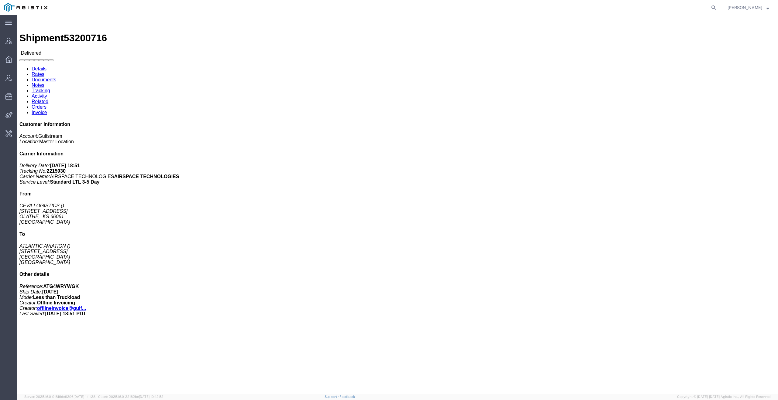
click at [712, 6] on form at bounding box center [714, 7] width 10 height 15
click at [718, 5] on icon at bounding box center [713, 7] width 9 height 9
click at [680, 7] on input "search" at bounding box center [616, 7] width 185 height 15
type input "quicksigh"
click at [717, 7] on icon at bounding box center [713, 7] width 9 height 9
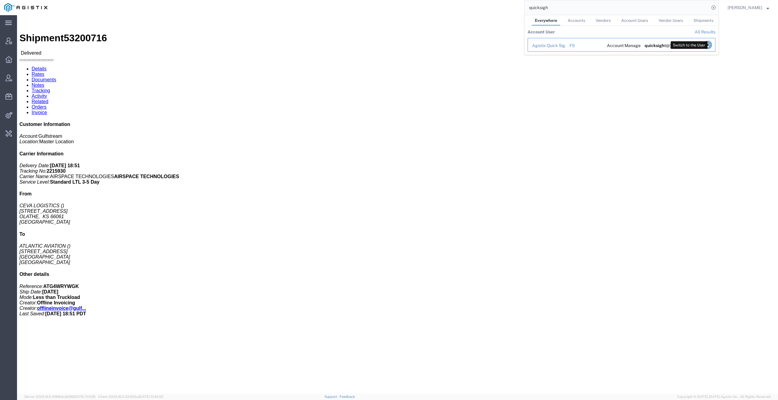
click at [709, 46] on icon "Search Results" at bounding box center [707, 45] width 9 height 9
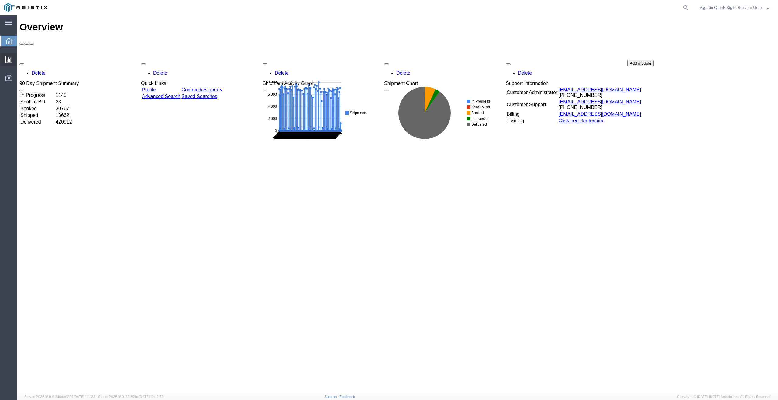
click at [0, 0] on span "New Analysis" at bounding box center [0, 0] width 0 height 0
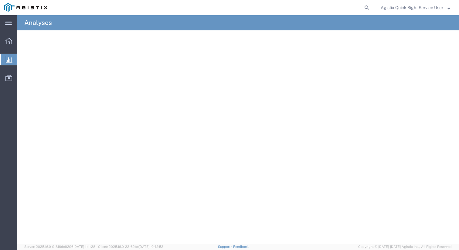
click at [439, 7] on span "Agistix Quick Sight Service User" at bounding box center [412, 7] width 63 height 7
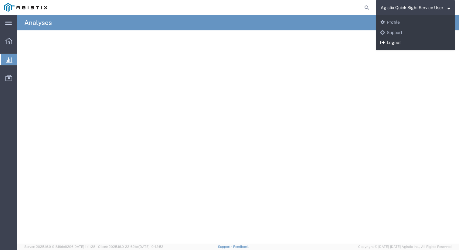
click at [398, 44] on link "Logout" at bounding box center [415, 43] width 79 height 10
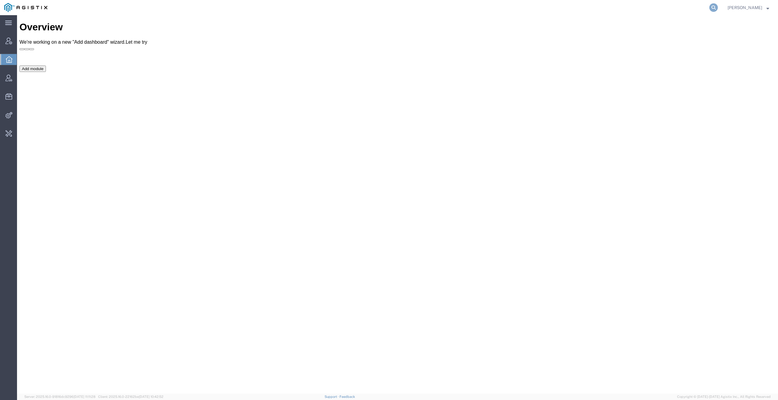
click at [717, 6] on icon at bounding box center [713, 7] width 9 height 9
click at [672, 6] on input "search" at bounding box center [616, 7] width 185 height 15
paste input "jarrod.kec@abbott.com"
type input "jarrod.kec@abbott.com"
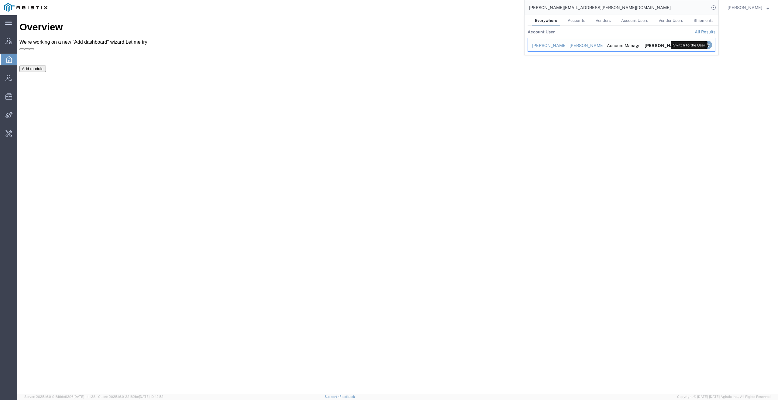
click at [711, 43] on icon "Search Results" at bounding box center [707, 45] width 9 height 9
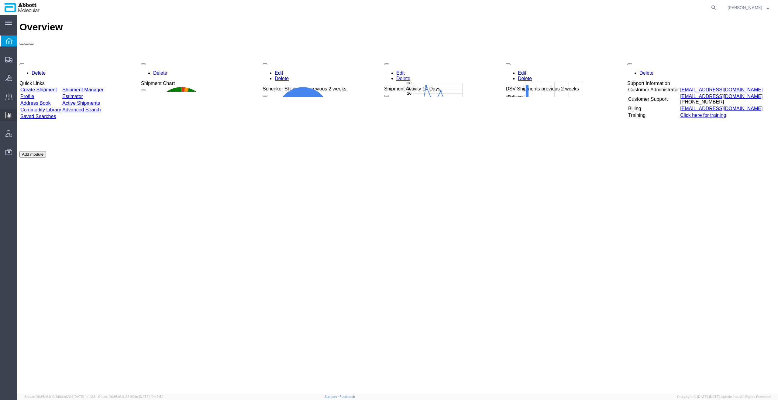
click at [0, 0] on span "Analyses" at bounding box center [0, 0] width 0 height 0
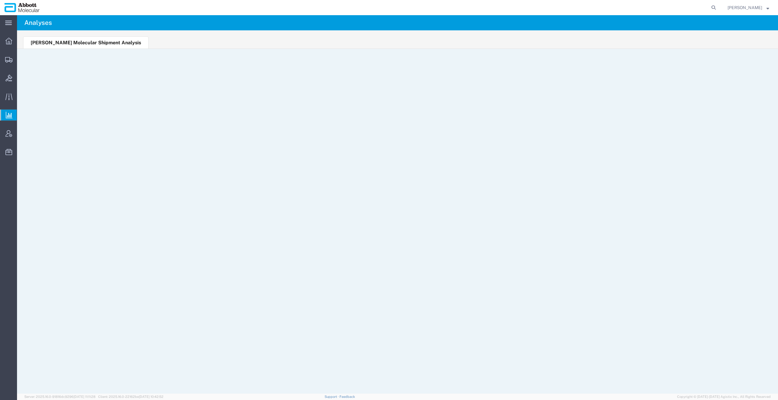
click at [747, 8] on span "Jarrod Kec" at bounding box center [744, 7] width 35 height 7
click at [753, 45] on link "Logout" at bounding box center [748, 43] width 51 height 10
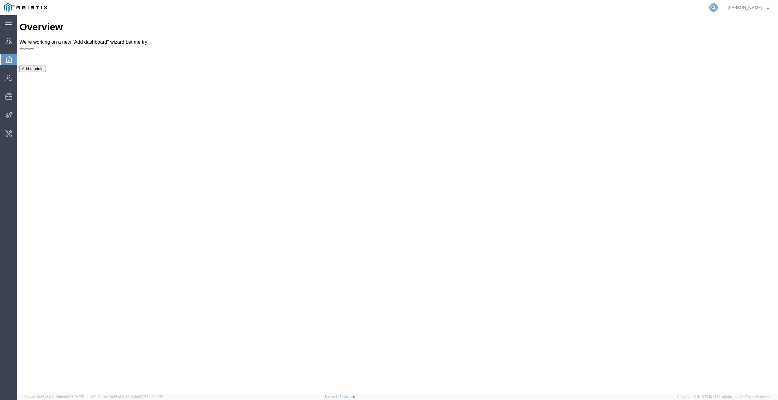
click at [718, 8] on icon at bounding box center [713, 7] width 9 height 9
click at [718, 7] on icon at bounding box center [713, 7] width 9 height 9
click at [692, 5] on input "search" at bounding box center [616, 7] width 185 height 15
paste input "jason.champagne2@amentum"
type input "jason.champagne2@amentum"
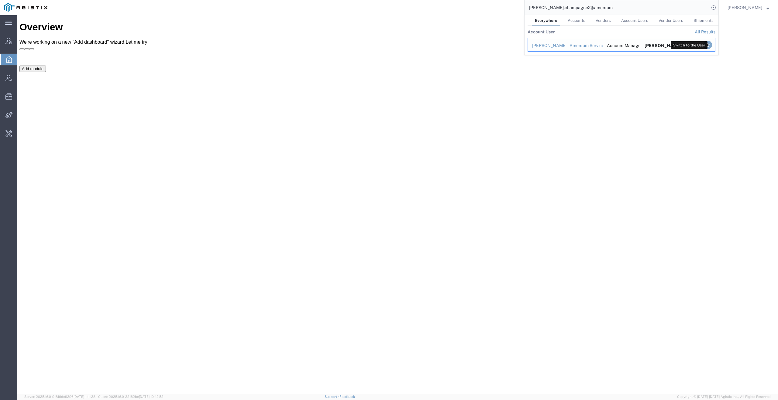
click at [710, 44] on icon "Search Results" at bounding box center [707, 45] width 9 height 9
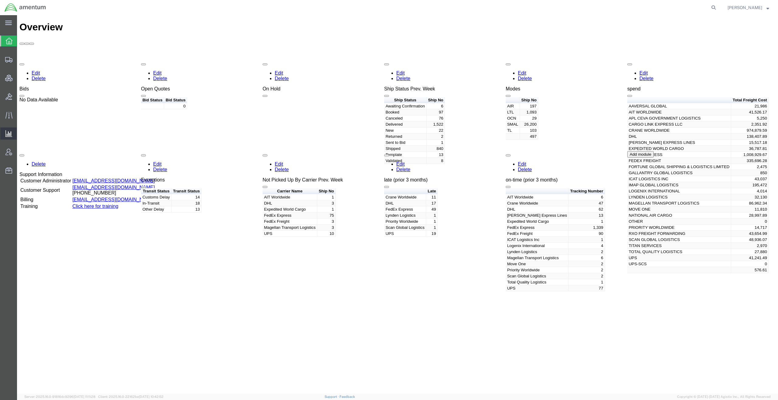
click at [0, 0] on span "Analyses" at bounding box center [0, 0] width 0 height 0
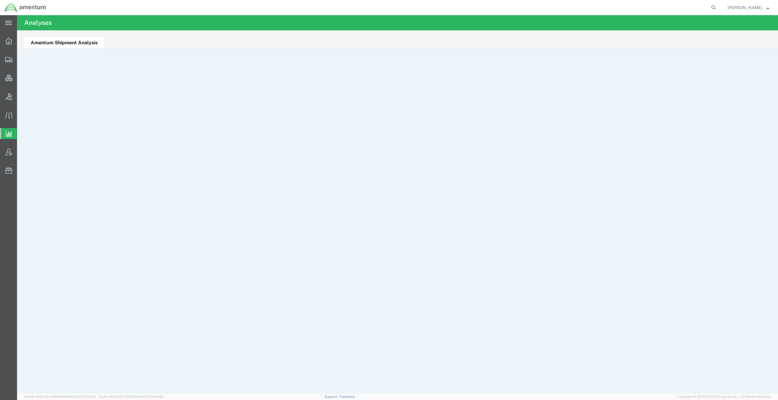
click at [750, 8] on span "[PERSON_NAME]" at bounding box center [744, 7] width 35 height 7
click at [744, 43] on link "Logout" at bounding box center [748, 43] width 51 height 10
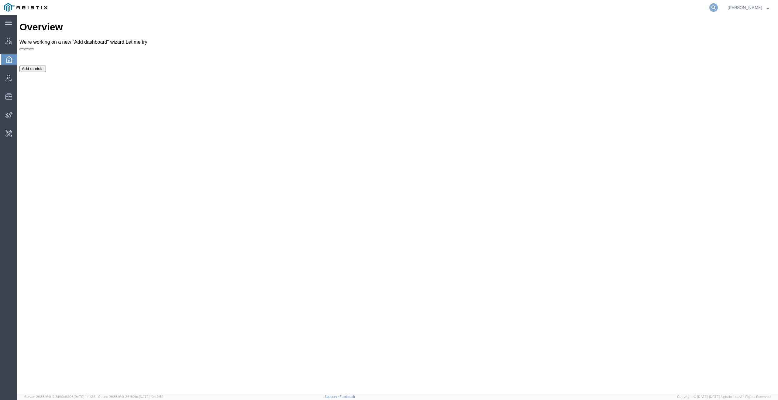
click at [713, 5] on icon at bounding box center [713, 7] width 9 height 9
click at [715, 5] on icon at bounding box center [713, 7] width 9 height 9
click at [687, 5] on input "search" at bounding box center [616, 7] width 185 height 15
paste input "ca900830@bmrn.com"
type input "ca900830@bmrn.com"
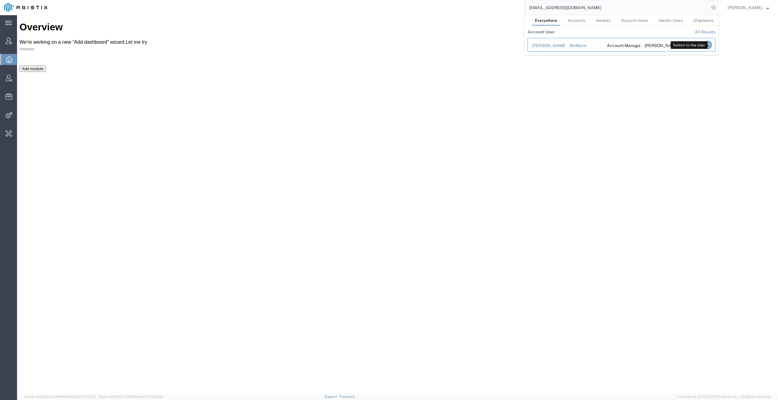
click at [711, 46] on icon "Search Results" at bounding box center [707, 45] width 9 height 9
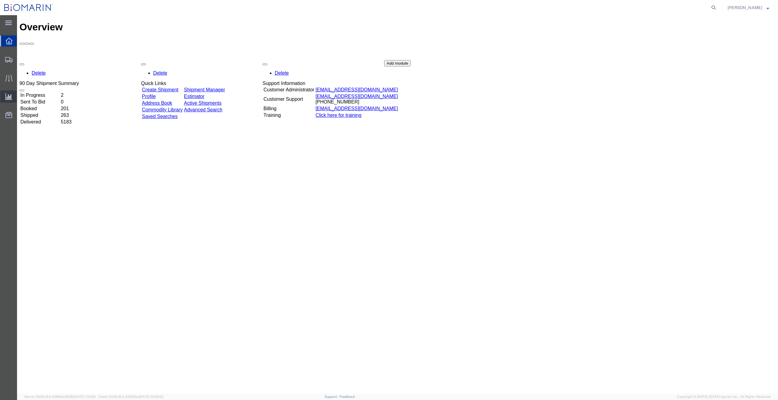
click at [0, 0] on span "Analyses" at bounding box center [0, 0] width 0 height 0
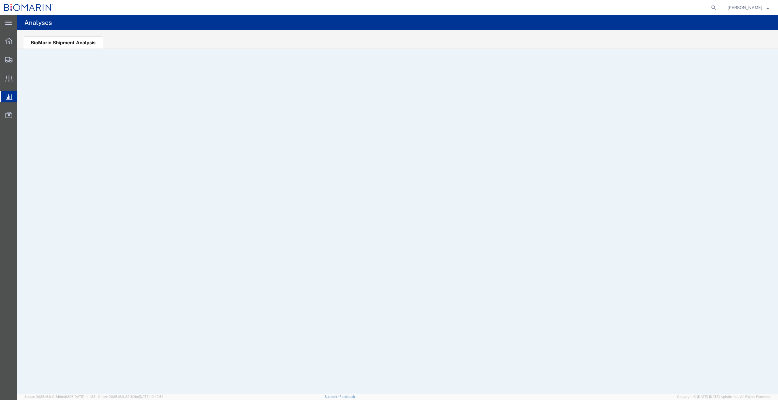
click at [761, 7] on span "Carrie Lai" at bounding box center [748, 7] width 42 height 7
click at [743, 41] on link "Logout" at bounding box center [748, 43] width 51 height 10
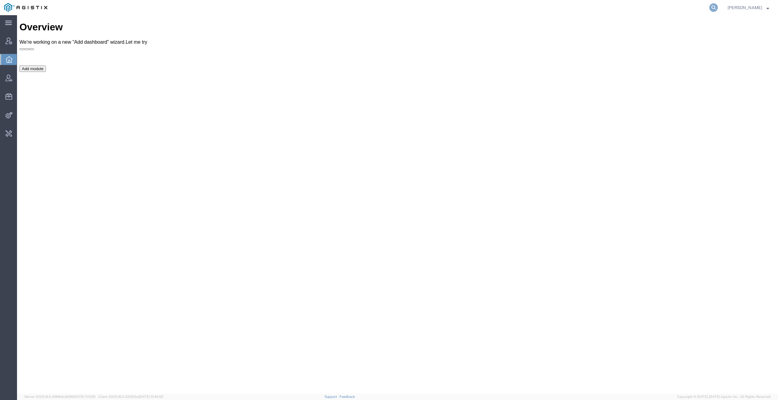
click at [716, 5] on icon at bounding box center [713, 7] width 9 height 9
click at [693, 5] on input "search" at bounding box center [616, 7] width 185 height 15
paste input "[PERSON_NAME][EMAIL_ADDRESS][DOMAIN_NAME]"
type input "[PERSON_NAME][EMAIL_ADDRESS][DOMAIN_NAME]"
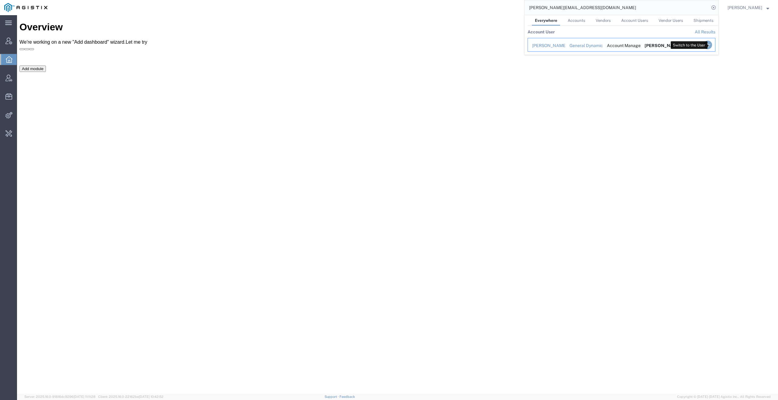
click at [710, 45] on icon "Search Results" at bounding box center [707, 45] width 9 height 9
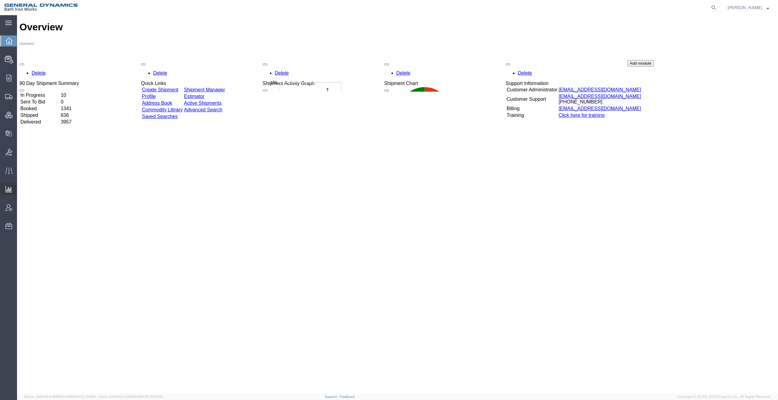
click at [0, 0] on span "Analyses" at bounding box center [0, 0] width 0 height 0
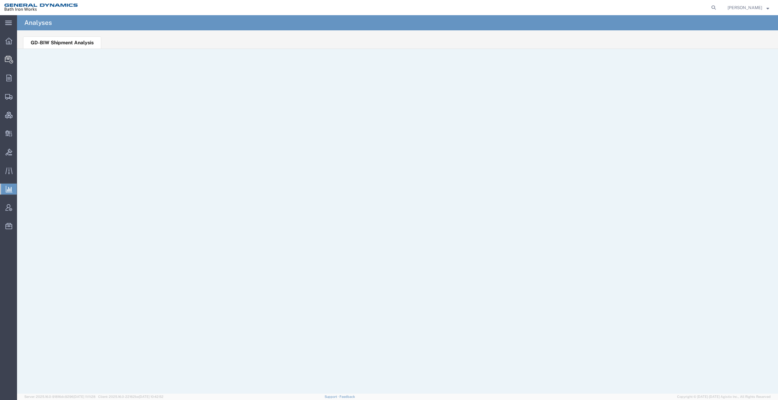
click at [763, 3] on div "Ben Burden" at bounding box center [748, 7] width 51 height 15
click at [753, 4] on button "Ben Burden" at bounding box center [748, 7] width 42 height 7
click at [746, 43] on link "Logout" at bounding box center [748, 43] width 51 height 10
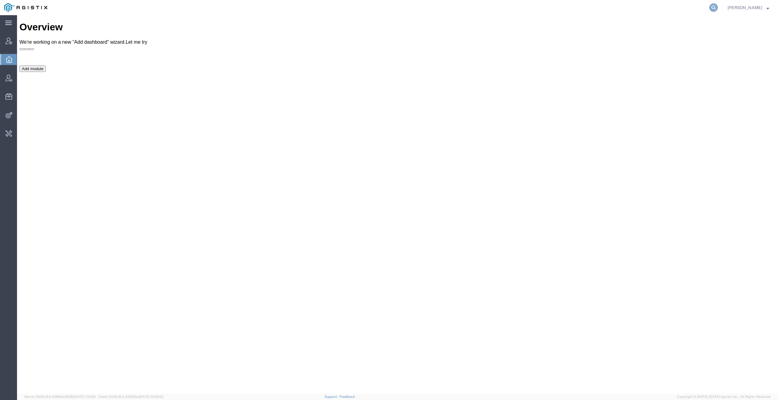
click at [716, 4] on icon at bounding box center [713, 7] width 9 height 9
click at [684, 6] on input "search" at bounding box center [616, 7] width 185 height 15
paste input "[PERSON_NAME][EMAIL_ADDRESS][PERSON_NAME][DOMAIN_NAME]"
type input "[PERSON_NAME][EMAIL_ADDRESS][PERSON_NAME][DOMAIN_NAME]"
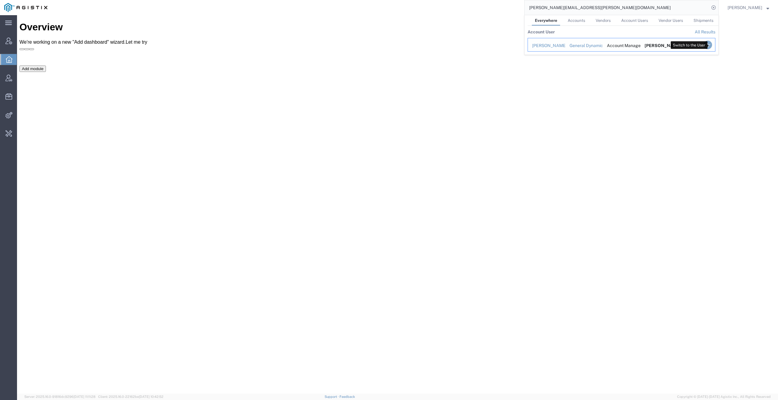
click at [709, 45] on icon "Search Results" at bounding box center [707, 45] width 9 height 9
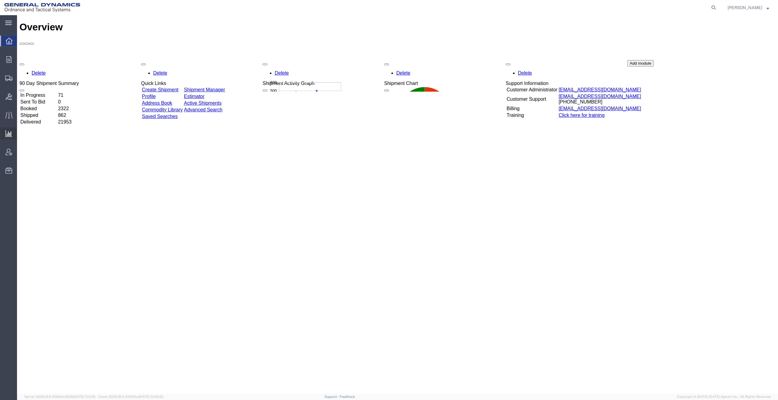
click at [0, 0] on span "Analyses" at bounding box center [0, 0] width 0 height 0
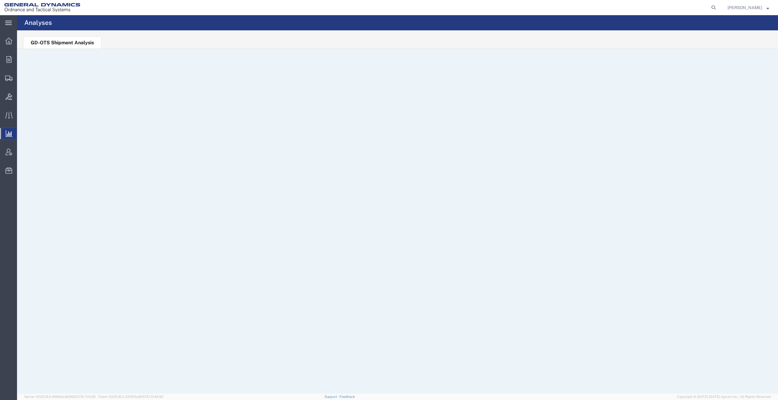
click at [756, 8] on span "Timothy Kilraine" at bounding box center [744, 7] width 35 height 7
click at [742, 43] on link "Logout" at bounding box center [748, 43] width 51 height 10
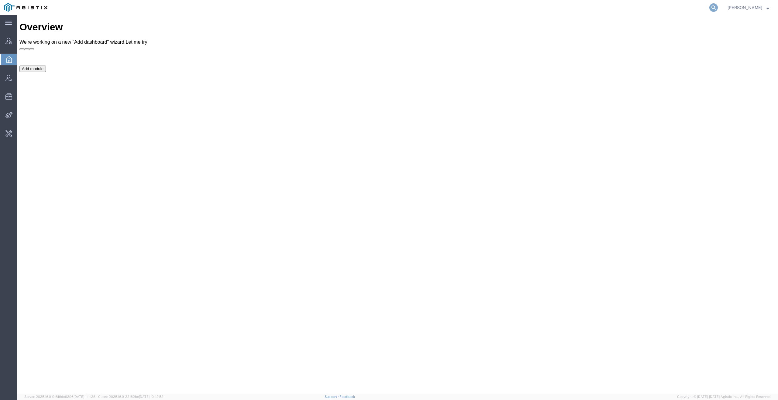
click at [714, 8] on icon at bounding box center [713, 7] width 9 height 9
click at [678, 7] on input "search" at bounding box center [616, 7] width 185 height 15
paste input "calum.trotter@gulfstream.com"
type input "calum.trotter@gulfstream.com"
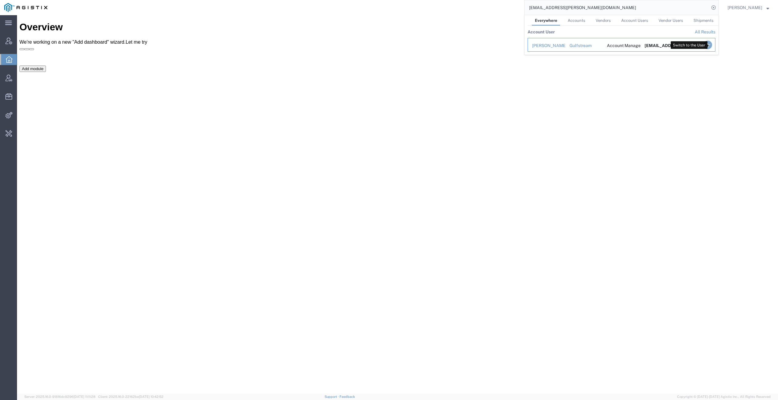
click at [710, 46] on icon "Search Results" at bounding box center [707, 45] width 9 height 9
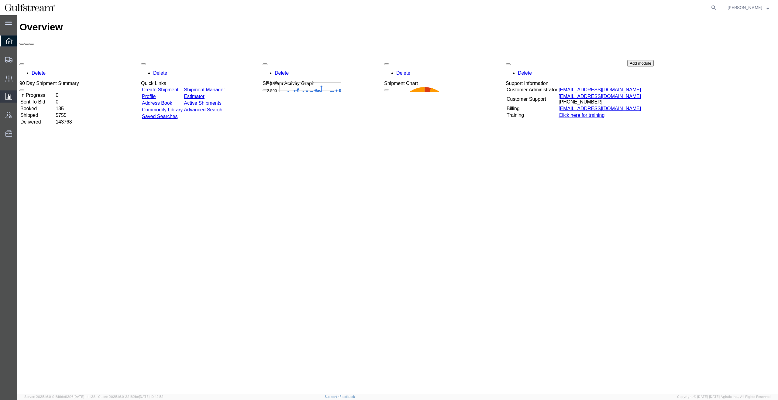
click at [0, 0] on span "Analyses" at bounding box center [0, 0] width 0 height 0
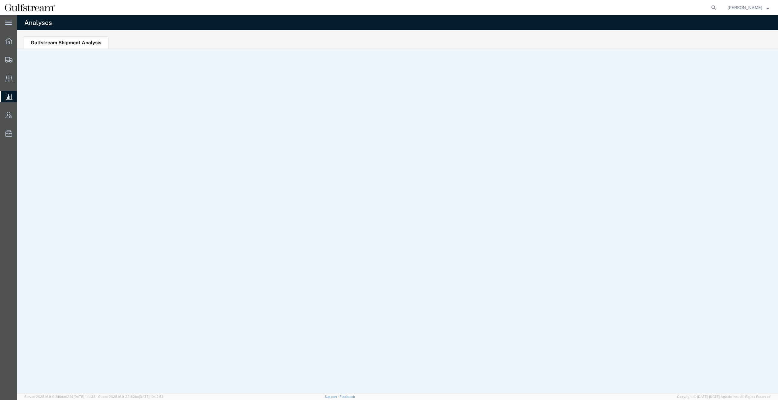
click at [764, 8] on span "Calum Trotter" at bounding box center [748, 7] width 42 height 7
click at [739, 42] on link "Logout" at bounding box center [748, 43] width 51 height 10
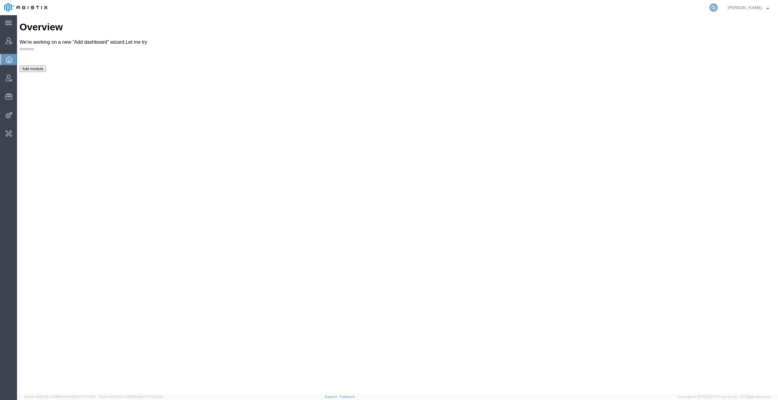
click at [717, 8] on icon at bounding box center [713, 7] width 9 height 9
click at [709, 7] on input "search" at bounding box center [616, 7] width 185 height 15
click at [690, 7] on input "search" at bounding box center [616, 7] width 185 height 15
paste input "achaggerty@lkqcorp.com"
type input "achaggerty@lkqcorp.com"
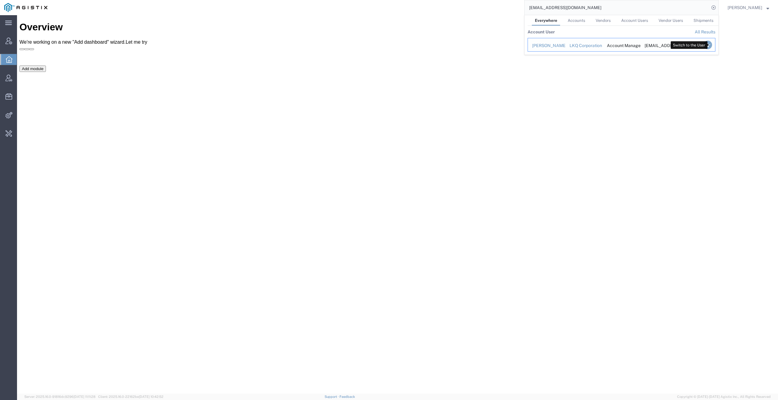
click at [711, 45] on icon "Search Results" at bounding box center [707, 45] width 9 height 9
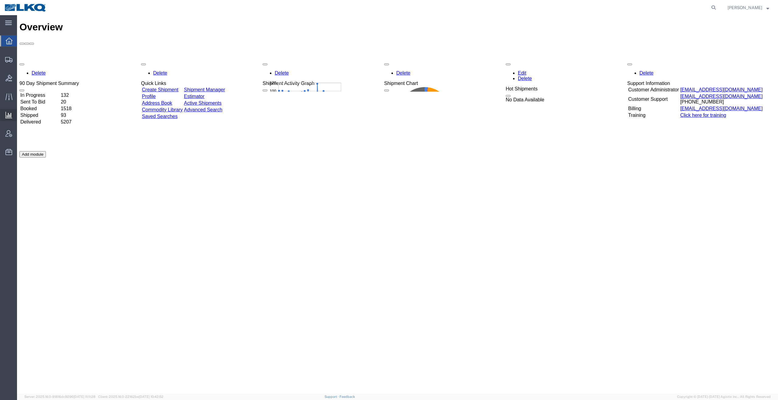
click at [0, 0] on span "Analyses" at bounding box center [0, 0] width 0 height 0
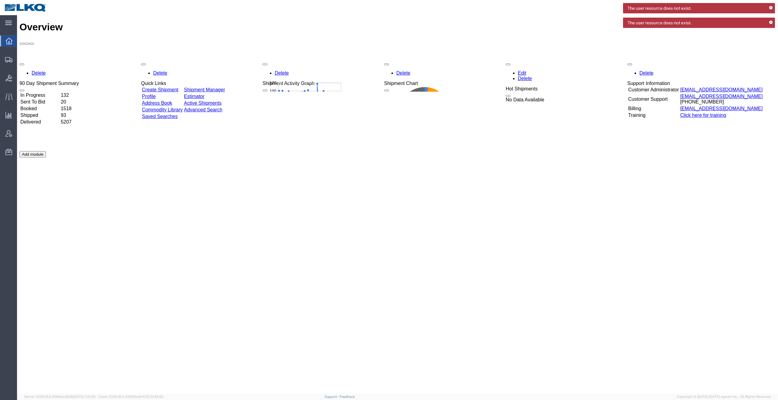
click at [773, 8] on div "The user resource does not exist." at bounding box center [699, 8] width 152 height 10
click at [772, 8] on icon at bounding box center [770, 7] width 3 height 3
click at [772, 9] on icon at bounding box center [770, 7] width 3 height 3
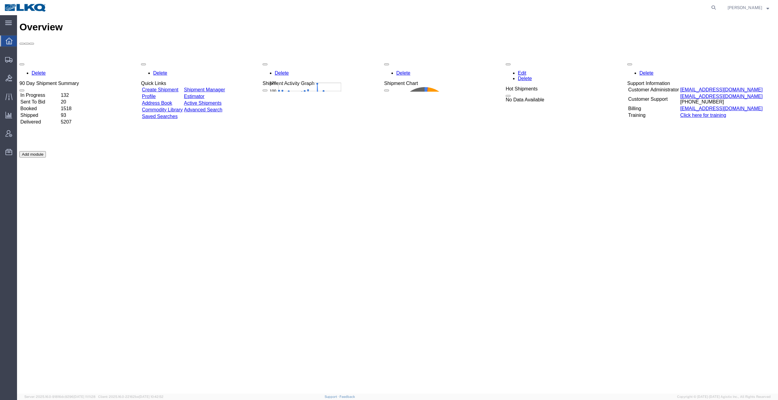
click at [749, 8] on span "[PERSON_NAME]" at bounding box center [744, 7] width 35 height 7
click at [593, 242] on div "Overview Delete 90 Day Shipment Summary In Progress 132 Sent To Bid 20 Booked 1…" at bounding box center [397, 211] width 756 height 379
click at [759, 4] on span "[PERSON_NAME]" at bounding box center [744, 7] width 35 height 7
click at [579, 232] on div "Overview Delete 90 Day Shipment Summary In Progress 132 Sent To Bid 20 Booked 1…" at bounding box center [397, 211] width 756 height 379
click at [0, 0] on span "Analyses" at bounding box center [0, 0] width 0 height 0
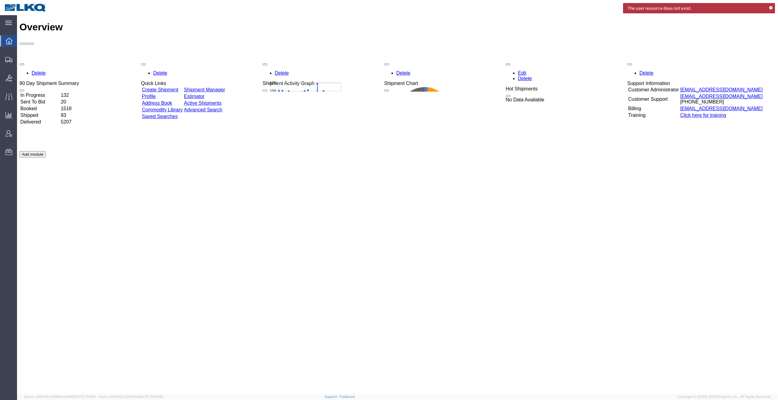
click at [770, 10] on div "The user resource does not exist." at bounding box center [699, 8] width 152 height 10
click at [772, 10] on div "The user resource does not exist." at bounding box center [699, 8] width 152 height 10
click at [772, 9] on icon at bounding box center [770, 7] width 3 height 3
click at [761, 9] on span "Alexandra Haggerty" at bounding box center [744, 7] width 35 height 7
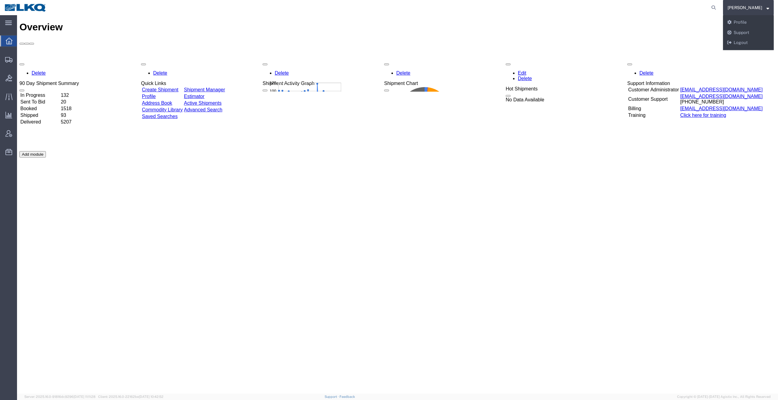
click at [613, 239] on div "Overview Delete 90 Day Shipment Summary In Progress 132 Sent To Bid 20 Booked 1…" at bounding box center [397, 211] width 756 height 379
click at [0, 0] on span "Analyses" at bounding box center [0, 0] width 0 height 0
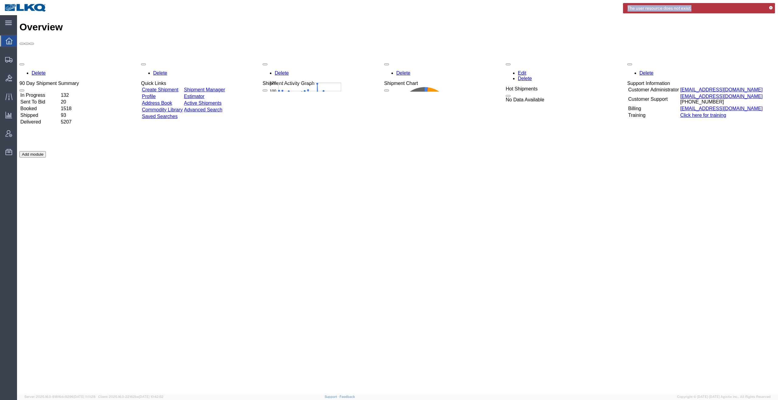
drag, startPoint x: 628, startPoint y: 7, endPoint x: 726, endPoint y: 11, distance: 98.5
click at [726, 11] on div "The user resource does not exist." at bounding box center [699, 8] width 152 height 10
copy span "The user resource does not exist."
click at [771, 8] on icon at bounding box center [770, 7] width 3 height 3
click at [767, 8] on strong "button" at bounding box center [767, 7] width 3 height 2
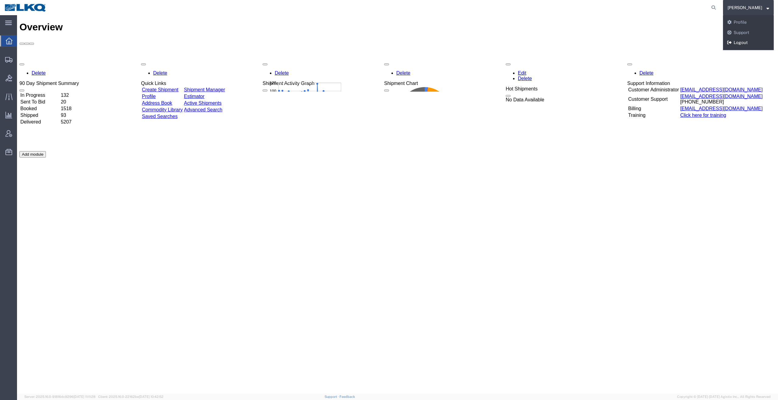
click at [741, 44] on link "Logout" at bounding box center [748, 43] width 51 height 10
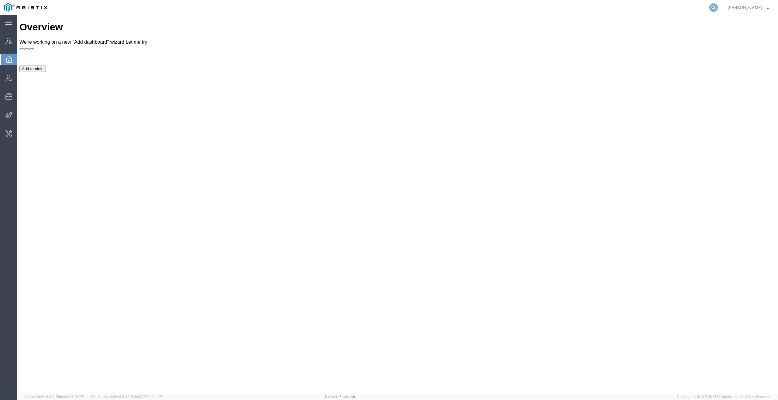
click at [718, 6] on icon at bounding box center [713, 7] width 9 height 9
click at [665, 7] on input "search" at bounding box center [616, 7] width 185 height 15
paste input "[EMAIL_ADDRESS][DOMAIN_NAME]"
type input "[EMAIL_ADDRESS][DOMAIN_NAME]"
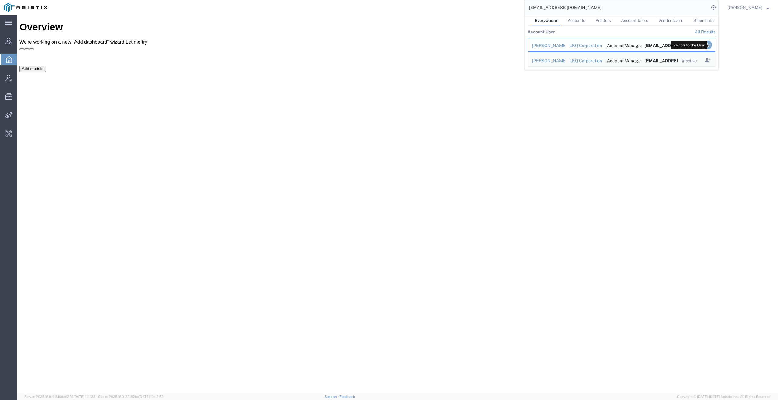
click at [709, 44] on icon "Search Results" at bounding box center [707, 45] width 9 height 9
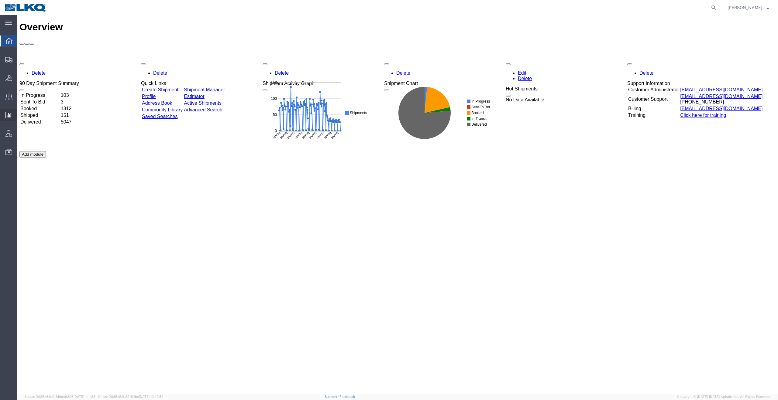
click at [0, 0] on span "Analyses" at bounding box center [0, 0] width 0 height 0
click at [771, 7] on icon at bounding box center [770, 7] width 3 height 3
click at [768, 6] on strong "button" at bounding box center [767, 7] width 3 height 2
click at [734, 44] on link "Logout" at bounding box center [748, 43] width 51 height 10
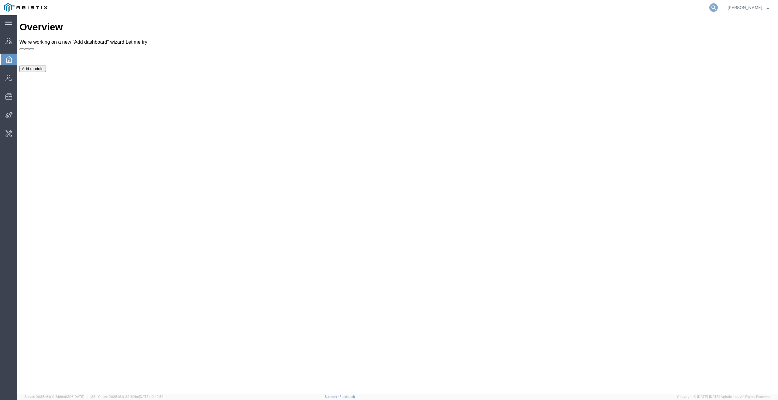
click at [716, 8] on icon at bounding box center [713, 7] width 9 height 9
click at [682, 8] on input "search" at bounding box center [616, 7] width 185 height 15
paste input "mwharvey@lkqcorp.com"
type input "mwharvey@lkqcorp.com"
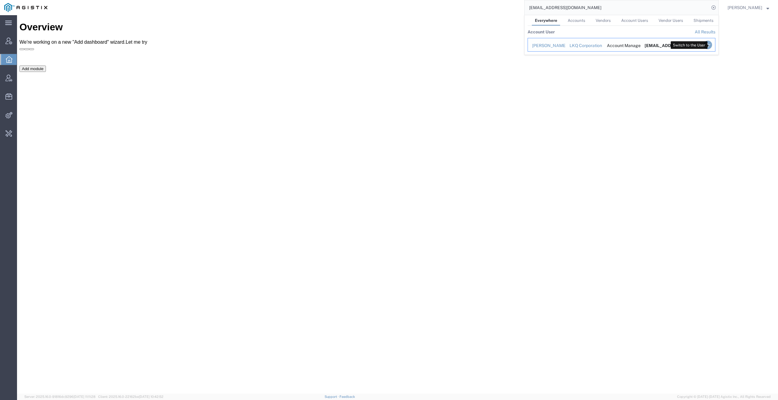
click at [712, 44] on icon "Search Results" at bounding box center [707, 45] width 9 height 9
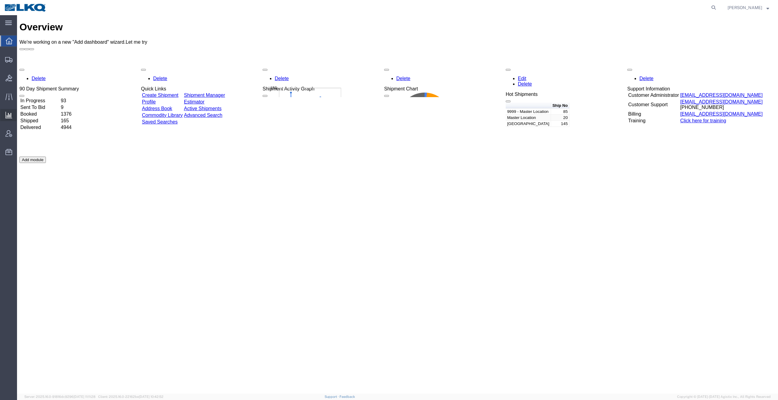
click at [0, 0] on span "Analyses" at bounding box center [0, 0] width 0 height 0
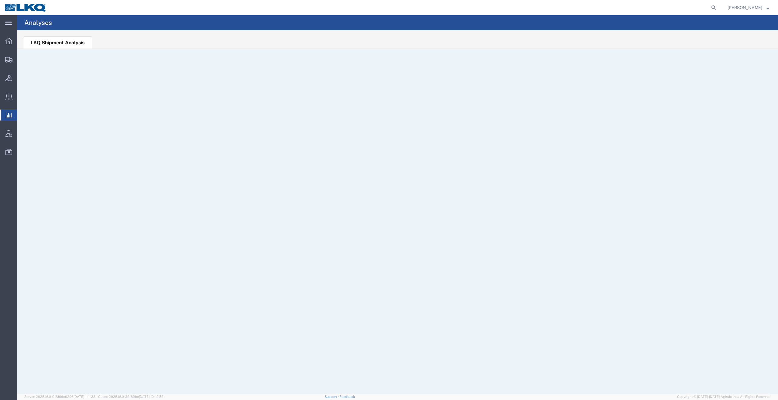
click at [762, 8] on span "Matt Harvey" at bounding box center [744, 7] width 35 height 7
click at [751, 44] on link "Logout" at bounding box center [748, 43] width 51 height 10
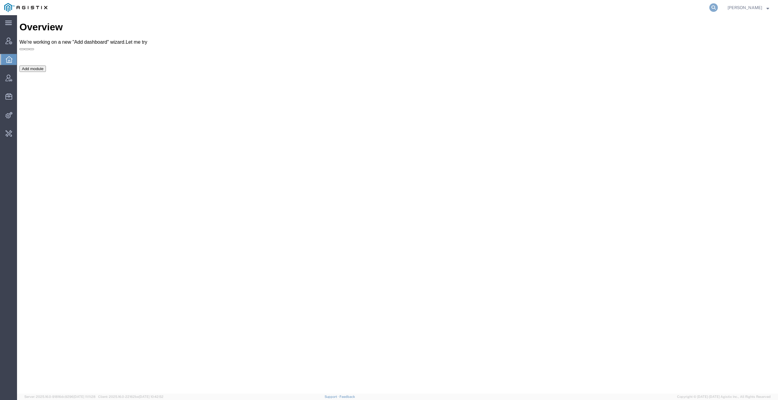
click at [714, 9] on icon at bounding box center [713, 7] width 9 height 9
click at [678, 14] on input "search" at bounding box center [616, 7] width 185 height 15
click at [669, 8] on input "search" at bounding box center [616, 7] width 185 height 15
paste input "[PERSON_NAME][EMAIL_ADDRESS][PERSON_NAME][DOMAIN_NAME]"
type input "[PERSON_NAME][EMAIL_ADDRESS][PERSON_NAME][DOMAIN_NAME]"
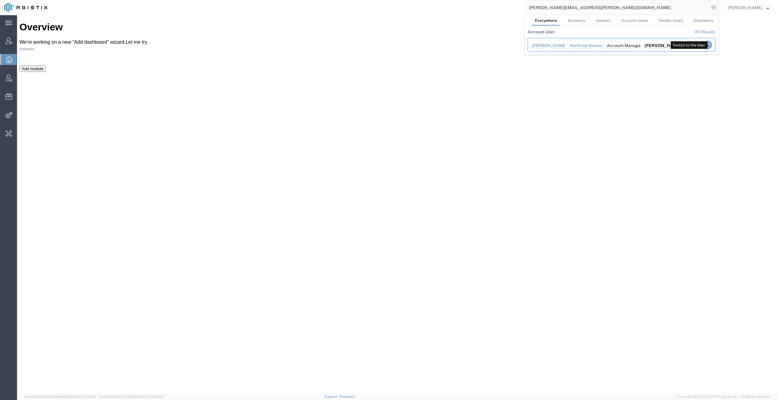
click at [711, 43] on icon "Search Results" at bounding box center [707, 45] width 9 height 9
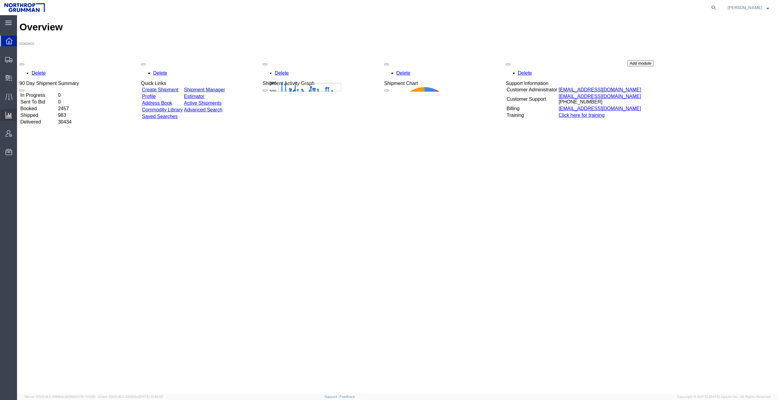
click at [0, 0] on span "Analyses" at bounding box center [0, 0] width 0 height 0
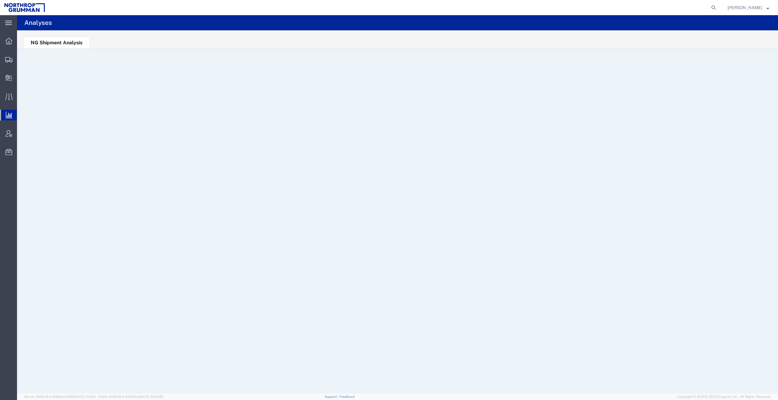
click at [760, 9] on span "Darren Smith" at bounding box center [744, 7] width 35 height 7
click at [747, 44] on link "Logout" at bounding box center [748, 43] width 51 height 10
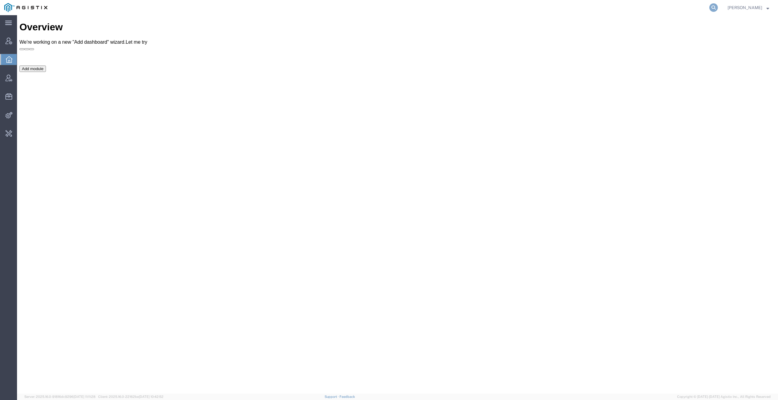
click at [717, 8] on icon at bounding box center [713, 7] width 9 height 9
click at [674, 8] on input "search" at bounding box center [616, 7] width 185 height 15
paste input "w1m5@pge.com"
type input "w1m5@pge.com"
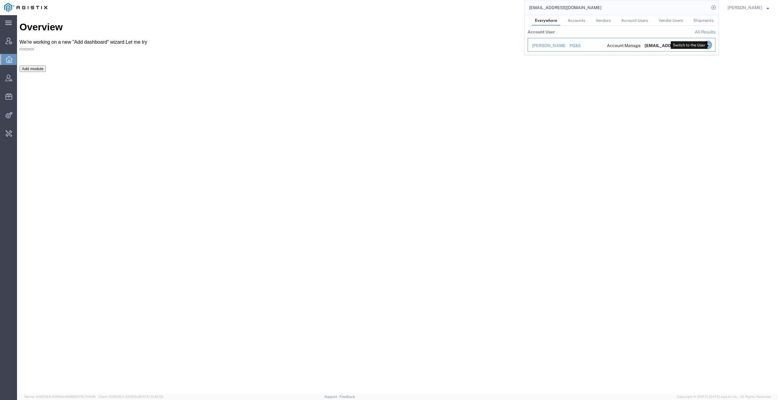
click at [711, 43] on icon "Search Results" at bounding box center [707, 45] width 9 height 9
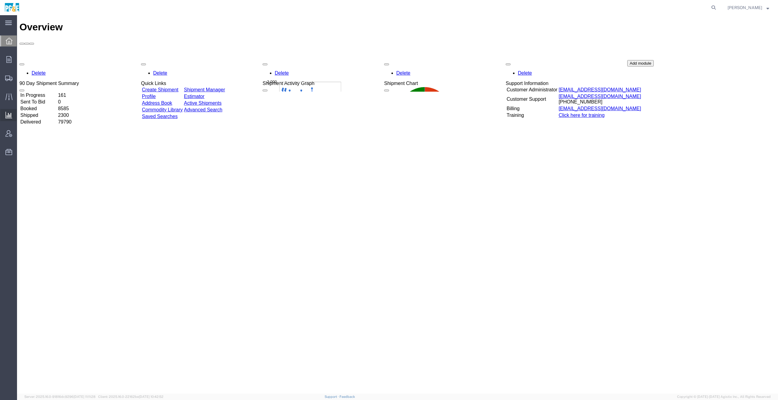
click at [0, 0] on span "Analyses" at bounding box center [0, 0] width 0 height 0
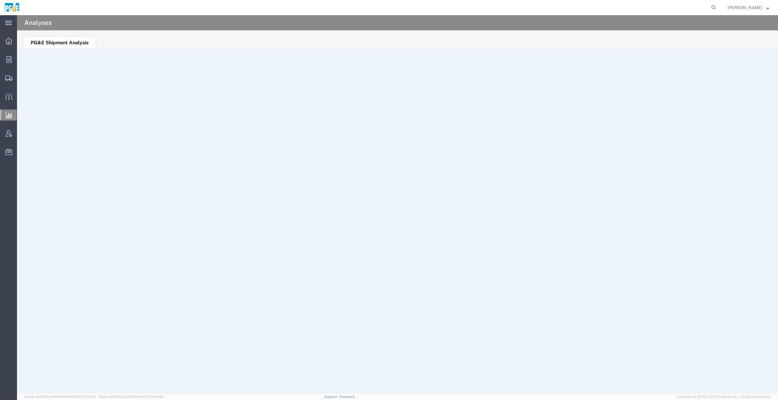
click at [762, 6] on span "Wendy Hetrick" at bounding box center [748, 7] width 42 height 7
click at [746, 43] on link "Logout" at bounding box center [748, 43] width 51 height 10
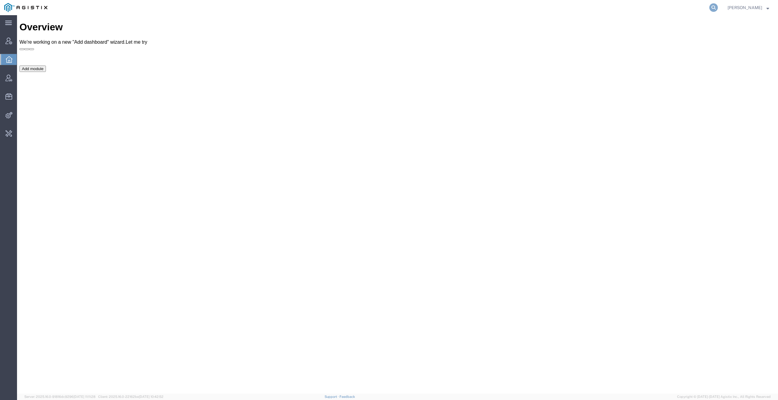
click at [715, 8] on icon at bounding box center [713, 7] width 9 height 9
click at [687, 9] on input "search" at bounding box center [616, 7] width 185 height 15
paste input "[EMAIL_ADDRESS][DOMAIN_NAME]"
type input "[EMAIL_ADDRESS][DOMAIN_NAME]"
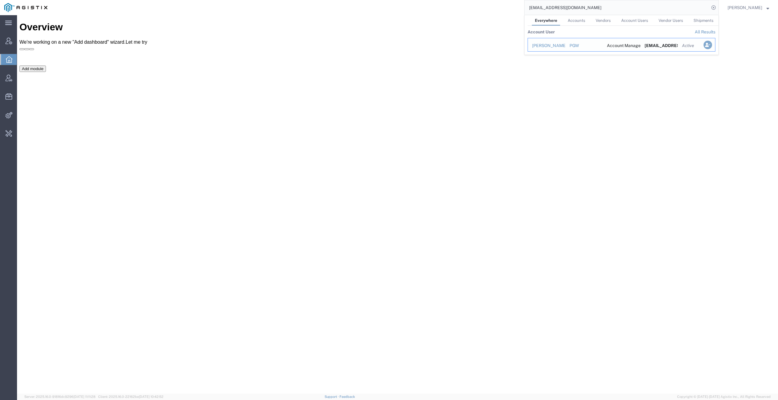
click at [709, 44] on icon "Search Results" at bounding box center [707, 45] width 9 height 9
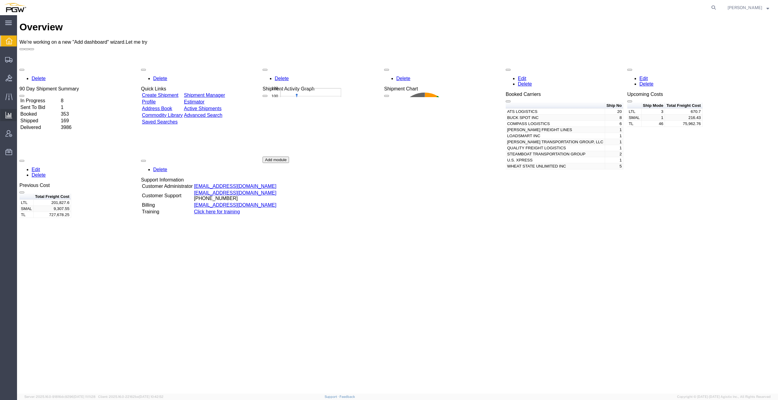
click at [0, 0] on span "Analyses" at bounding box center [0, 0] width 0 height 0
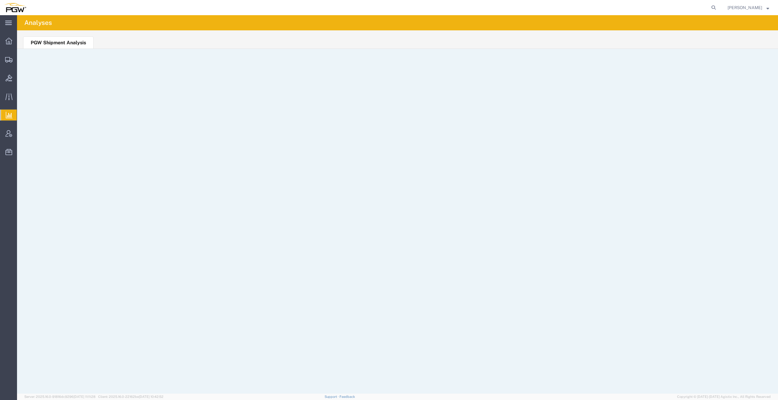
click at [755, 8] on span "Amber Hickey" at bounding box center [744, 7] width 35 height 7
click at [743, 44] on link "Logout" at bounding box center [748, 43] width 51 height 10
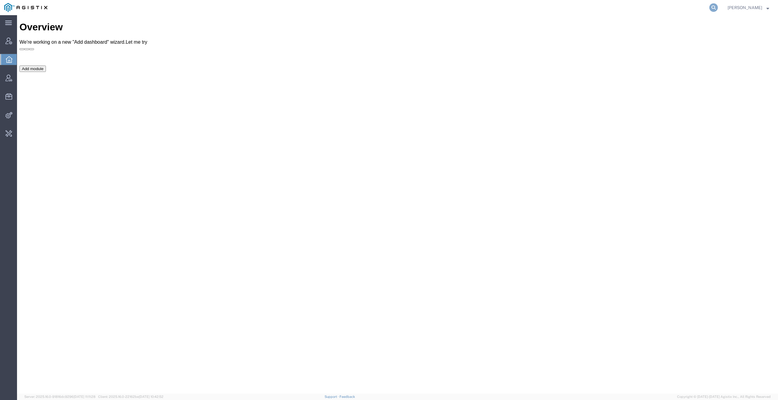
click at [718, 5] on icon at bounding box center [713, 7] width 9 height 9
click at [698, 4] on input "search" at bounding box center [616, 7] width 185 height 15
paste input "Eva Ruzickova"
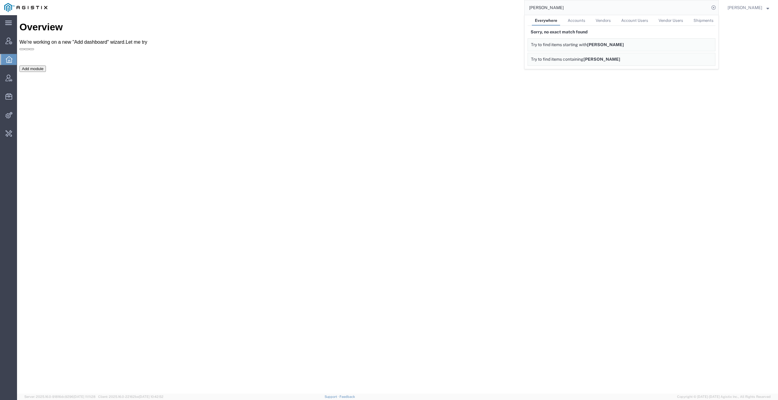
click at [637, 24] on link "Account Users" at bounding box center [634, 20] width 33 height 11
click at [664, 5] on input "Eva Ruzickova" at bounding box center [616, 7] width 185 height 15
click at [578, 5] on input "Eva Ruzickova" at bounding box center [616, 7] width 185 height 15
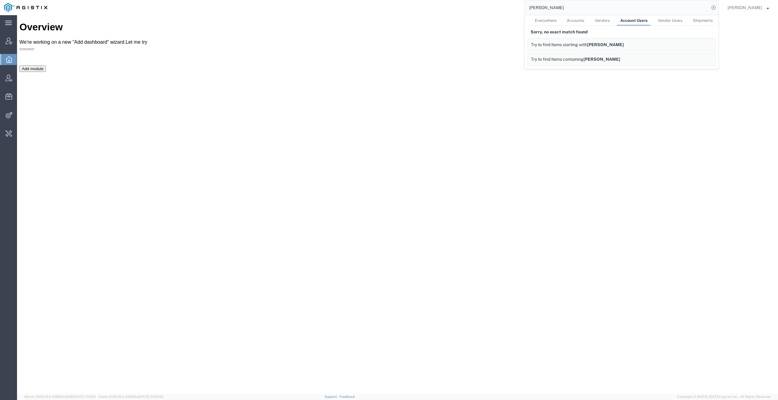
click at [578, 5] on input "Eva Ruzickova" at bounding box center [616, 7] width 185 height 15
paste input "08f6a560-d627-11e7-a219-001a4a0b004f"
type input "08f6a560-d627-11e7-a219-001a4a0b004f"
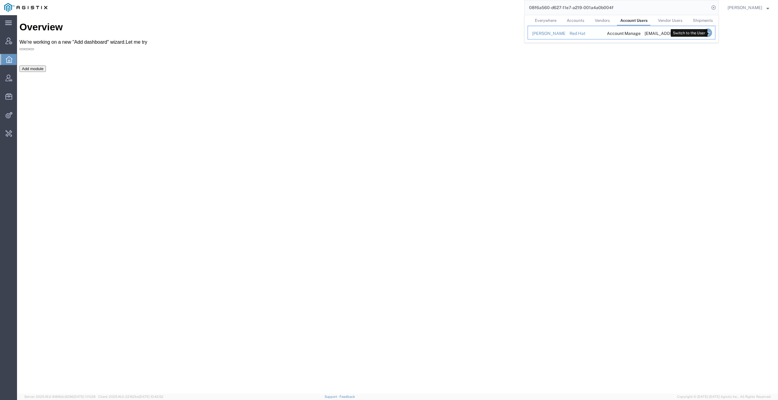
click at [712, 32] on icon "Search Results" at bounding box center [707, 33] width 9 height 9
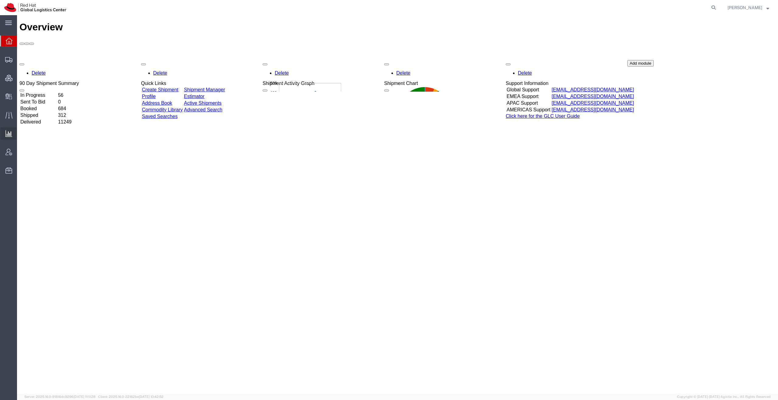
click at [0, 0] on span "Analyses" at bounding box center [0, 0] width 0 height 0
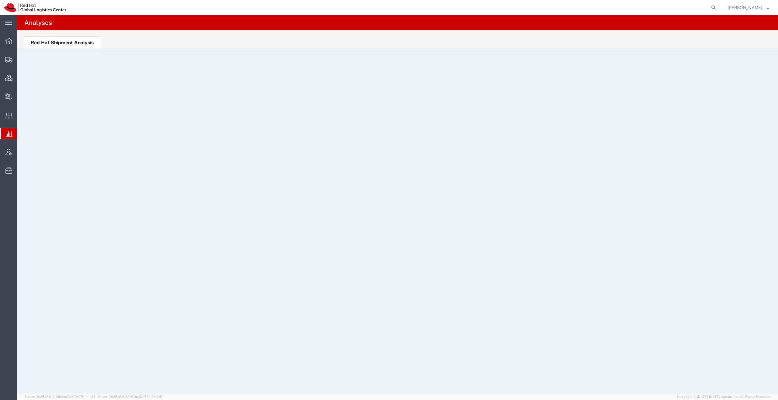
click at [756, 9] on span "Eva Ruzickova" at bounding box center [744, 7] width 35 height 7
click at [403, 33] on ul "Red Hat Shipment Analysis" at bounding box center [397, 39] width 761 height 19
click at [757, 8] on span "Eva Ruzickova" at bounding box center [744, 7] width 35 height 7
click at [746, 42] on link "Logout" at bounding box center [748, 43] width 51 height 10
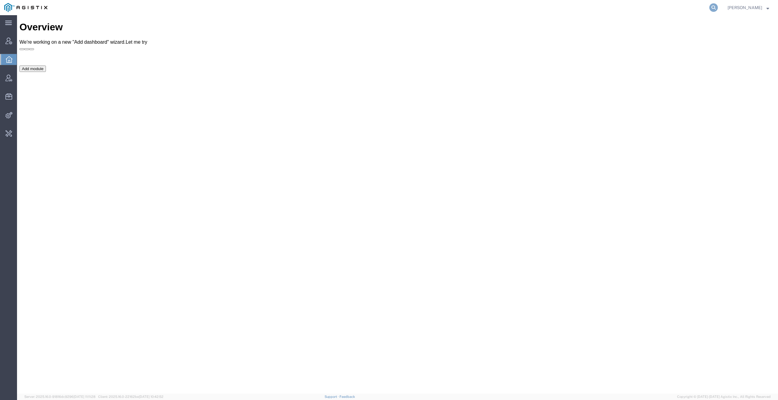
click at [717, 10] on icon at bounding box center [713, 7] width 9 height 9
click at [670, 10] on input "search" at bounding box center [616, 7] width 185 height 15
paste input "[PERSON_NAME][DOMAIN_NAME][EMAIL_ADDRESS][PERSON_NAME][DOMAIN_NAME]"
type input "[PERSON_NAME][DOMAIN_NAME][EMAIL_ADDRESS][PERSON_NAME][DOMAIN_NAME]"
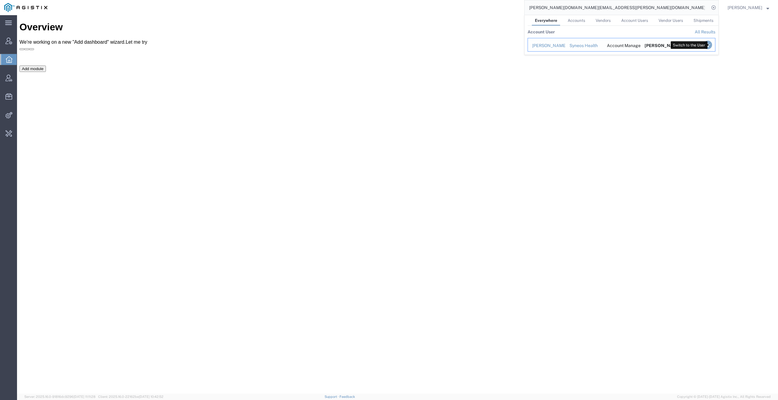
click at [711, 43] on icon "Search Results" at bounding box center [707, 45] width 9 height 9
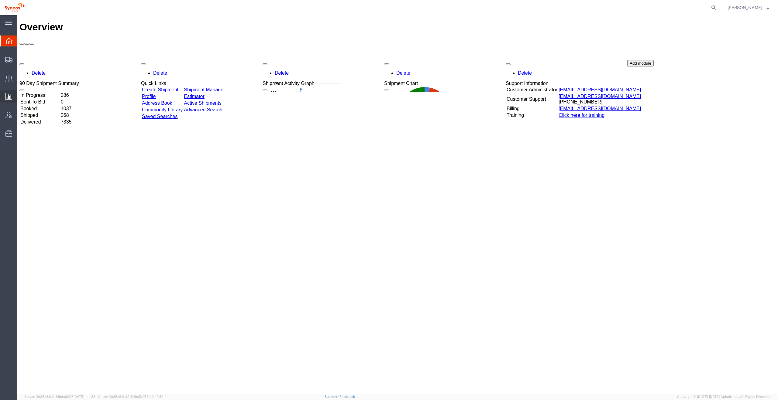
click at [0, 0] on span "Analyses" at bounding box center [0, 0] width 0 height 0
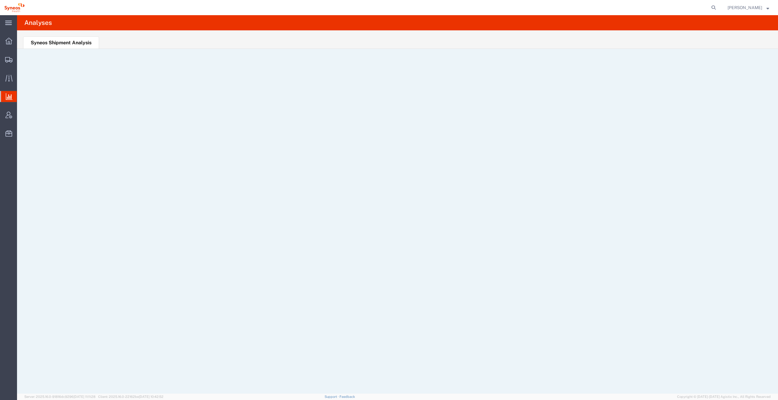
click at [753, 5] on span "Melissa Gallo" at bounding box center [744, 7] width 35 height 7
click at [747, 41] on link "Logout" at bounding box center [748, 43] width 51 height 10
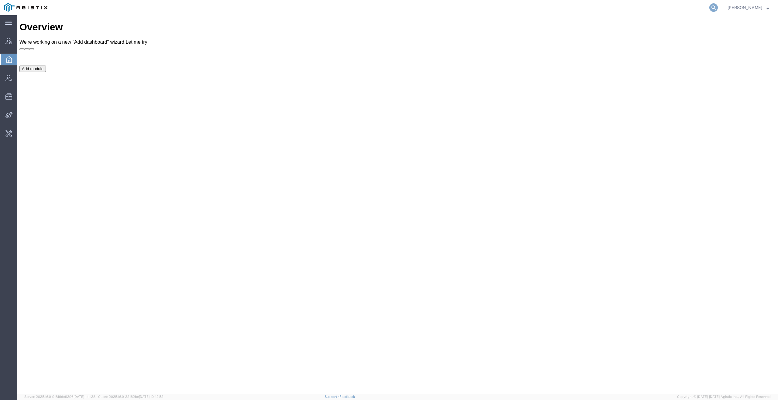
click at [717, 6] on icon at bounding box center [713, 7] width 9 height 9
click at [696, 7] on input "search" at bounding box center [616, 7] width 185 height 15
paste input "cpotter@synopsys.com"
type input "cpotter@synopsys.com"
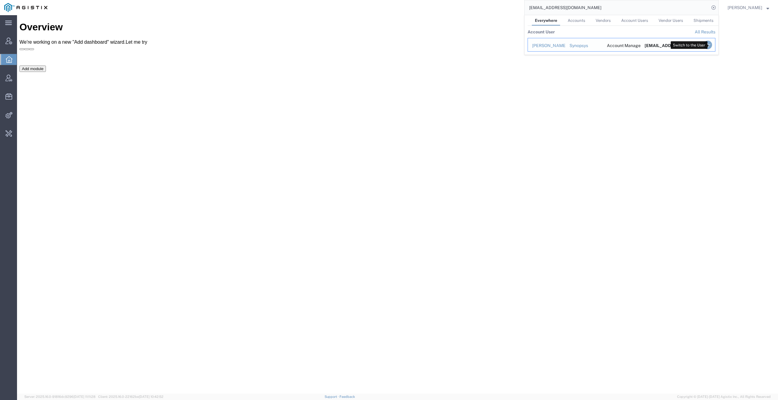
click at [710, 43] on icon "Search Results" at bounding box center [707, 45] width 9 height 9
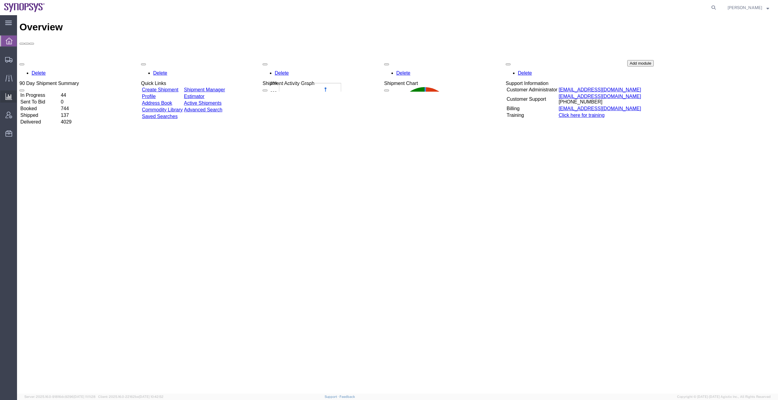
click at [0, 0] on span "Analyses" at bounding box center [0, 0] width 0 height 0
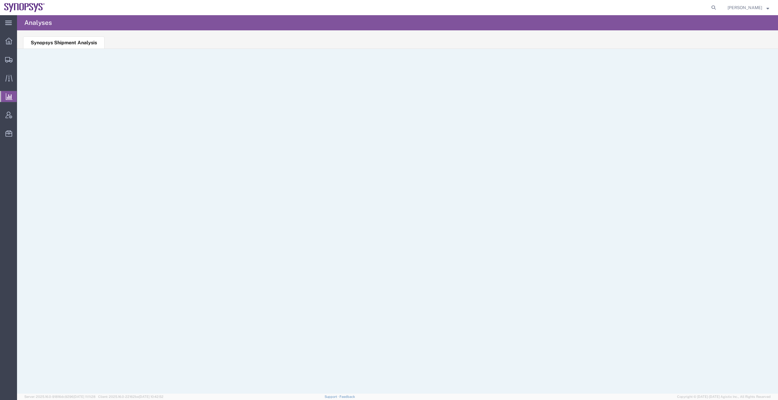
click at [748, 8] on span "[PERSON_NAME]" at bounding box center [744, 7] width 35 height 7
click at [747, 44] on link "Logout" at bounding box center [748, 43] width 51 height 10
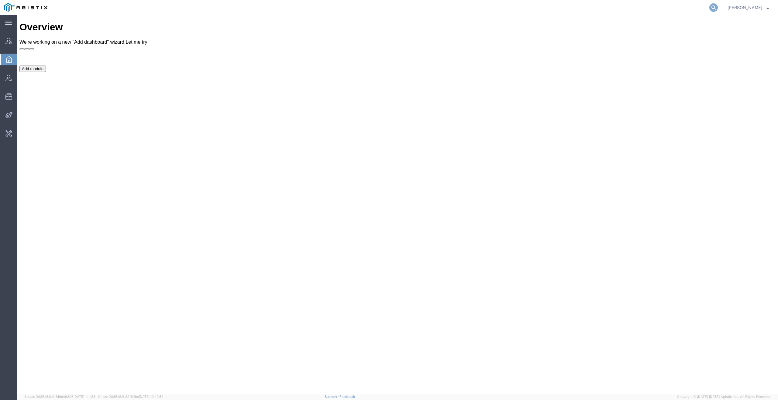
click at [715, 4] on icon at bounding box center [713, 7] width 9 height 9
click at [694, 7] on input "search" at bounding box center [616, 7] width 185 height 15
paste input "offline@mach1global.com"
type input "offline@mach1global.com"
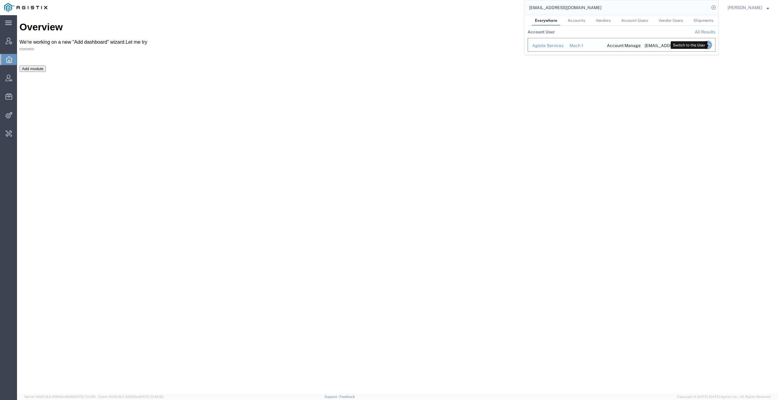
click at [711, 45] on icon "Search Results" at bounding box center [707, 45] width 9 height 9
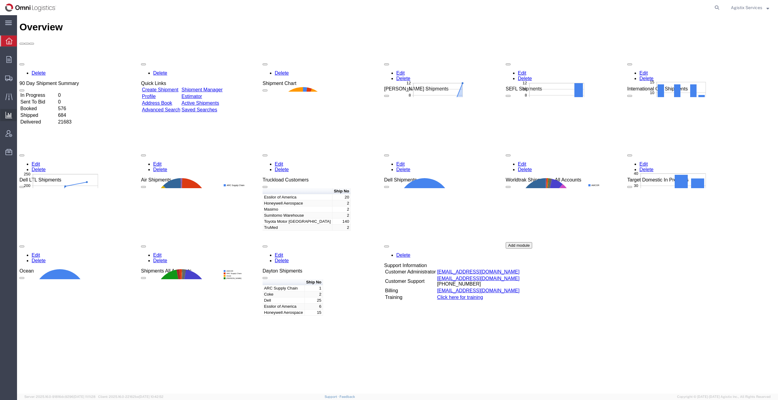
click at [0, 0] on span "Analyses" at bounding box center [0, 0] width 0 height 0
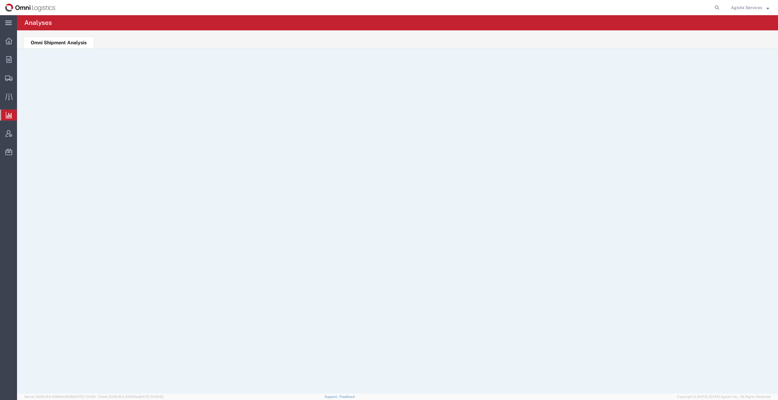
click at [755, 7] on span "Agistix Services" at bounding box center [746, 7] width 31 height 7
click at [741, 44] on link "Logout" at bounding box center [749, 43] width 47 height 10
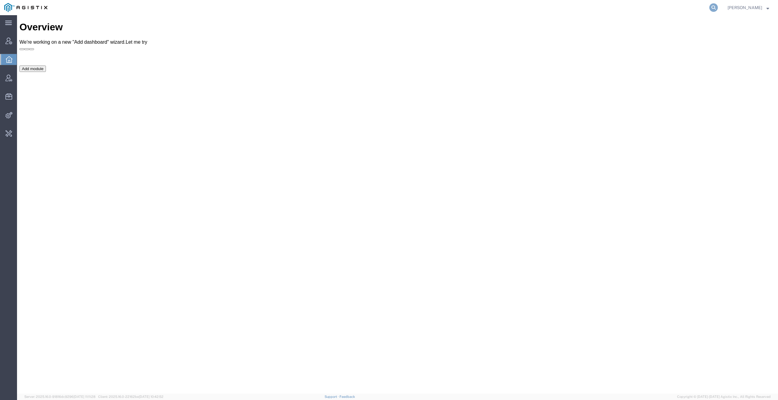
click at [718, 5] on icon at bounding box center [713, 7] width 9 height 9
click at [677, 9] on input "search" at bounding box center [616, 7] width 185 height 15
paste input "[EMAIL_ADDRESS][DOMAIN_NAME]"
type input "[EMAIL_ADDRESS][DOMAIN_NAME]"
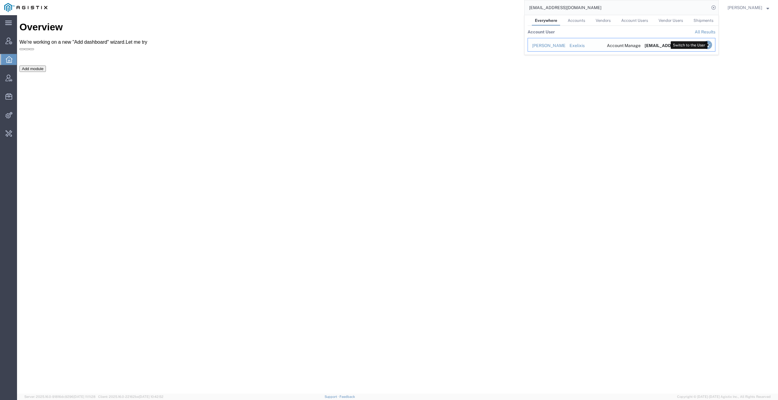
click at [710, 44] on icon "Search Results" at bounding box center [707, 45] width 9 height 9
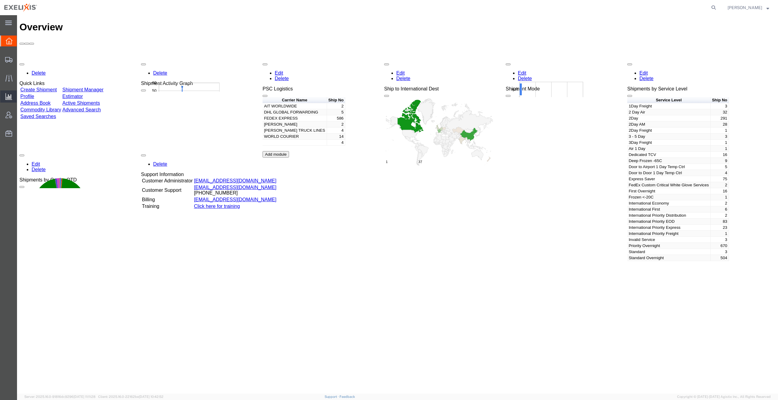
click at [0, 0] on span "Analyses" at bounding box center [0, 0] width 0 height 0
